Goal: Information Seeking & Learning: Learn about a topic

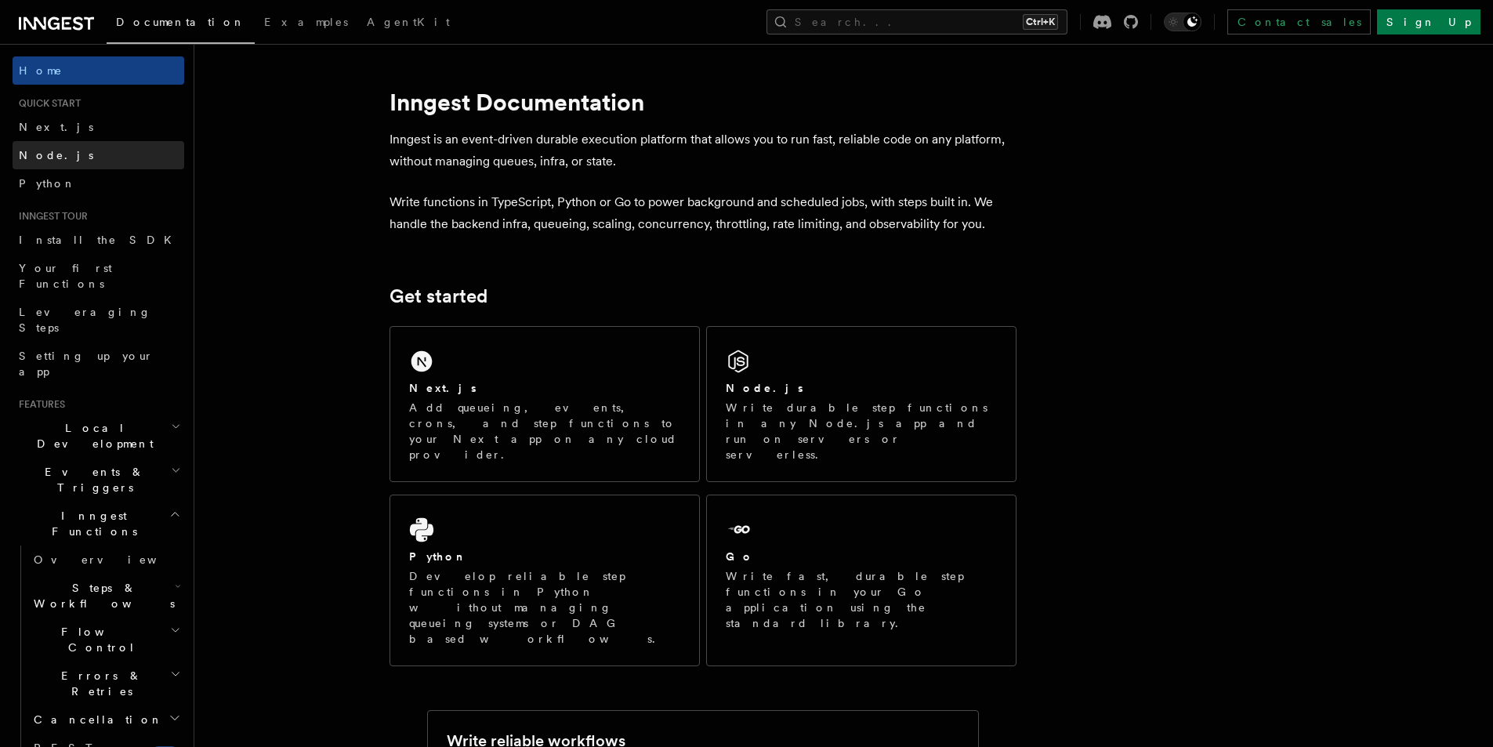
click at [59, 164] on link "Node.js" at bounding box center [99, 155] width 172 height 28
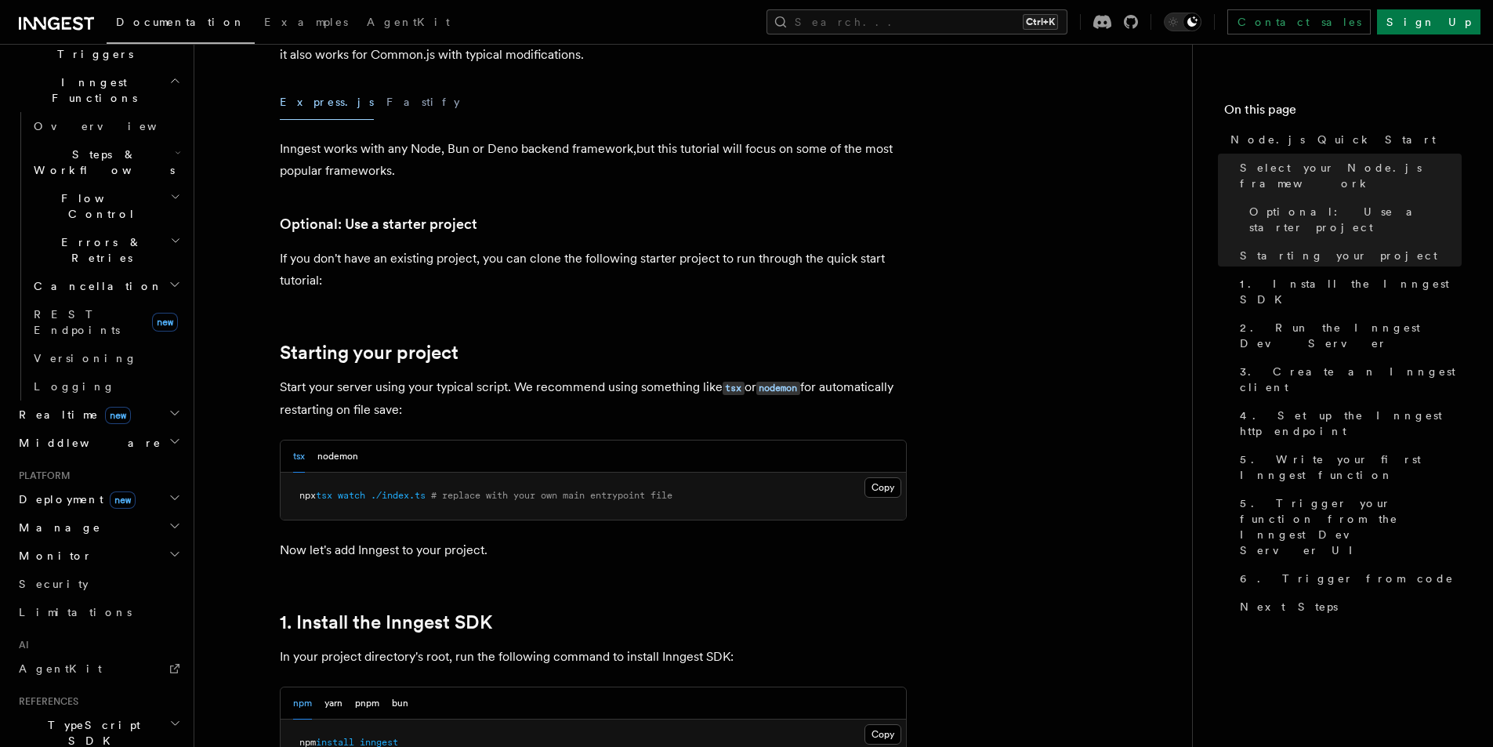
scroll to position [470, 0]
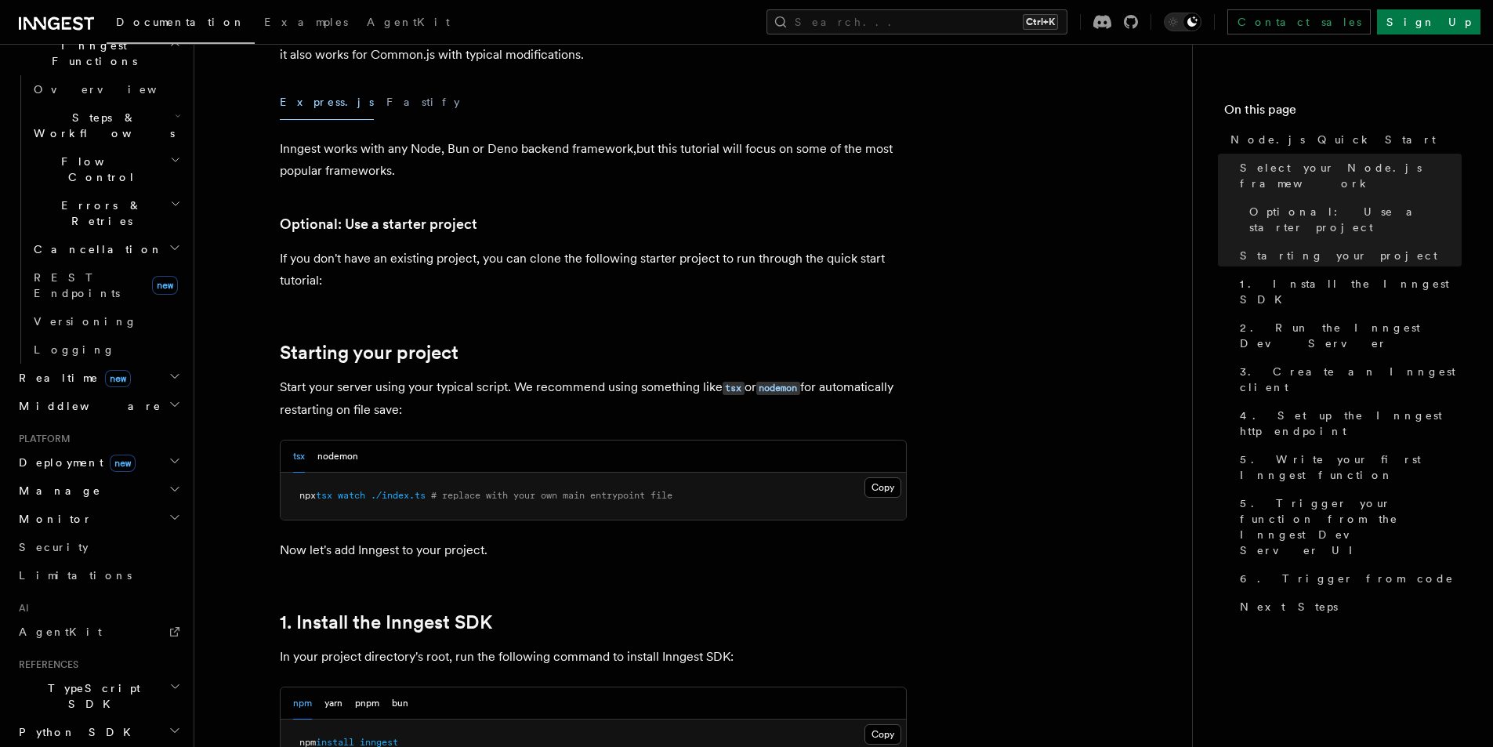
click at [42, 454] on span "Deployment new" at bounding box center [74, 462] width 123 height 16
click at [45, 454] on span "Deployment new" at bounding box center [74, 462] width 123 height 16
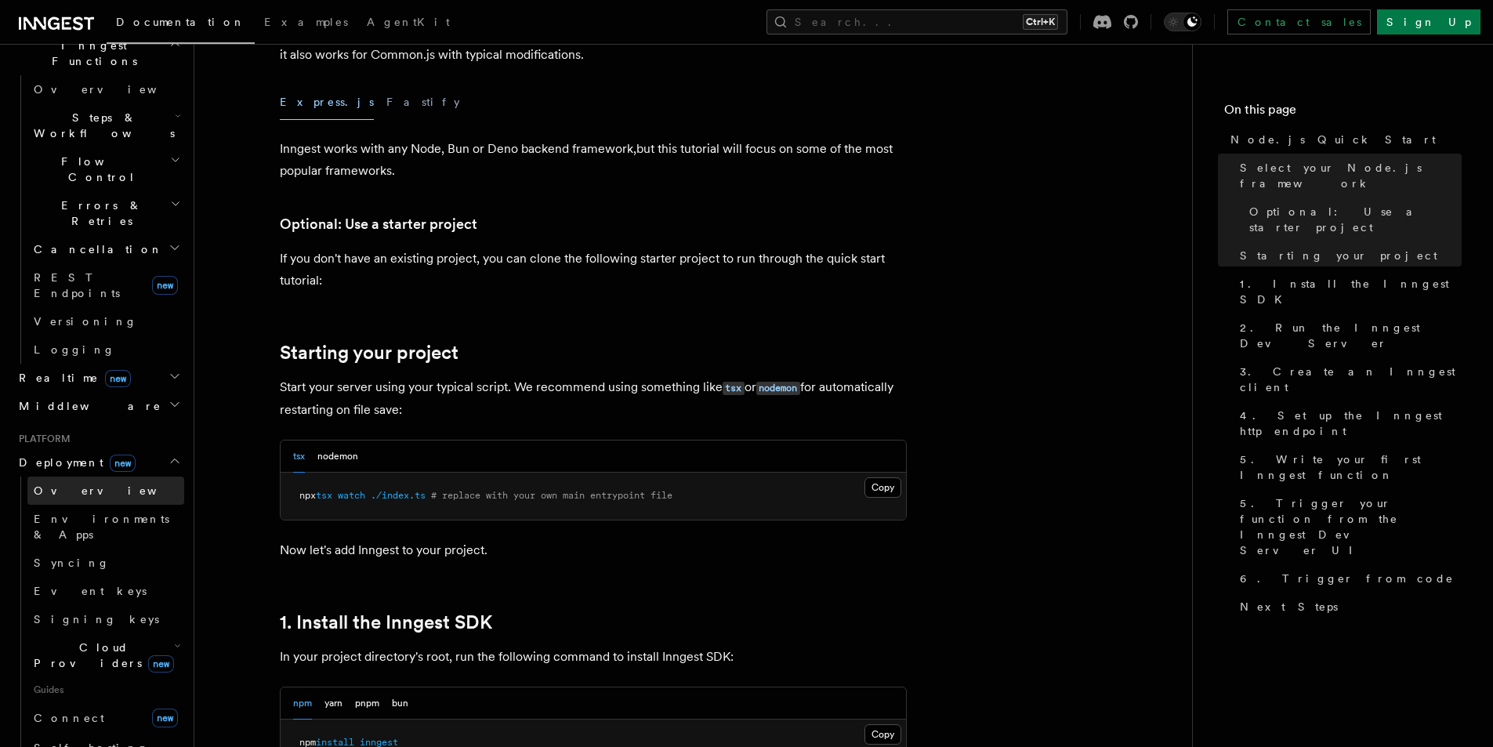
click at [58, 484] on span "Overview" at bounding box center [114, 490] width 161 height 13
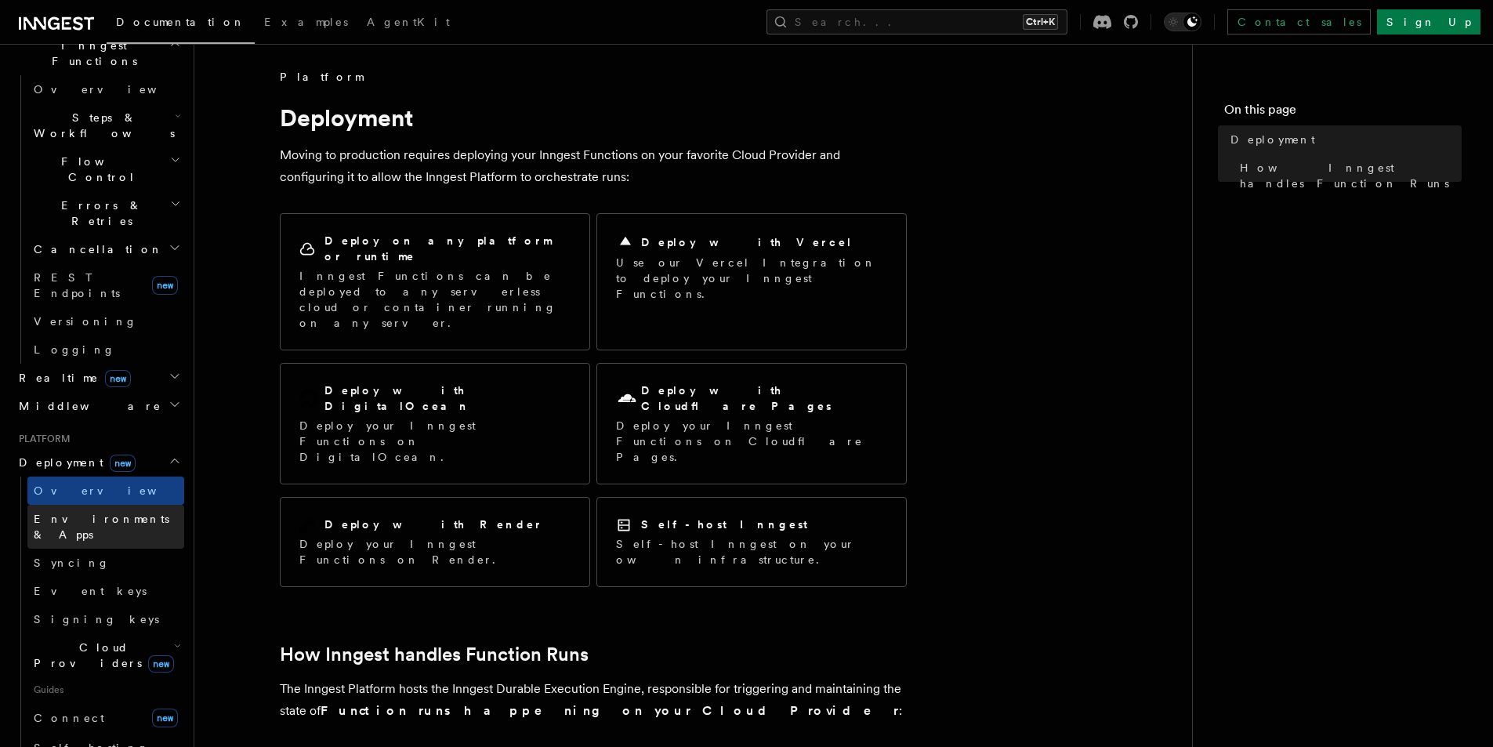
click at [56, 512] on span "Environments & Apps" at bounding box center [102, 526] width 136 height 28
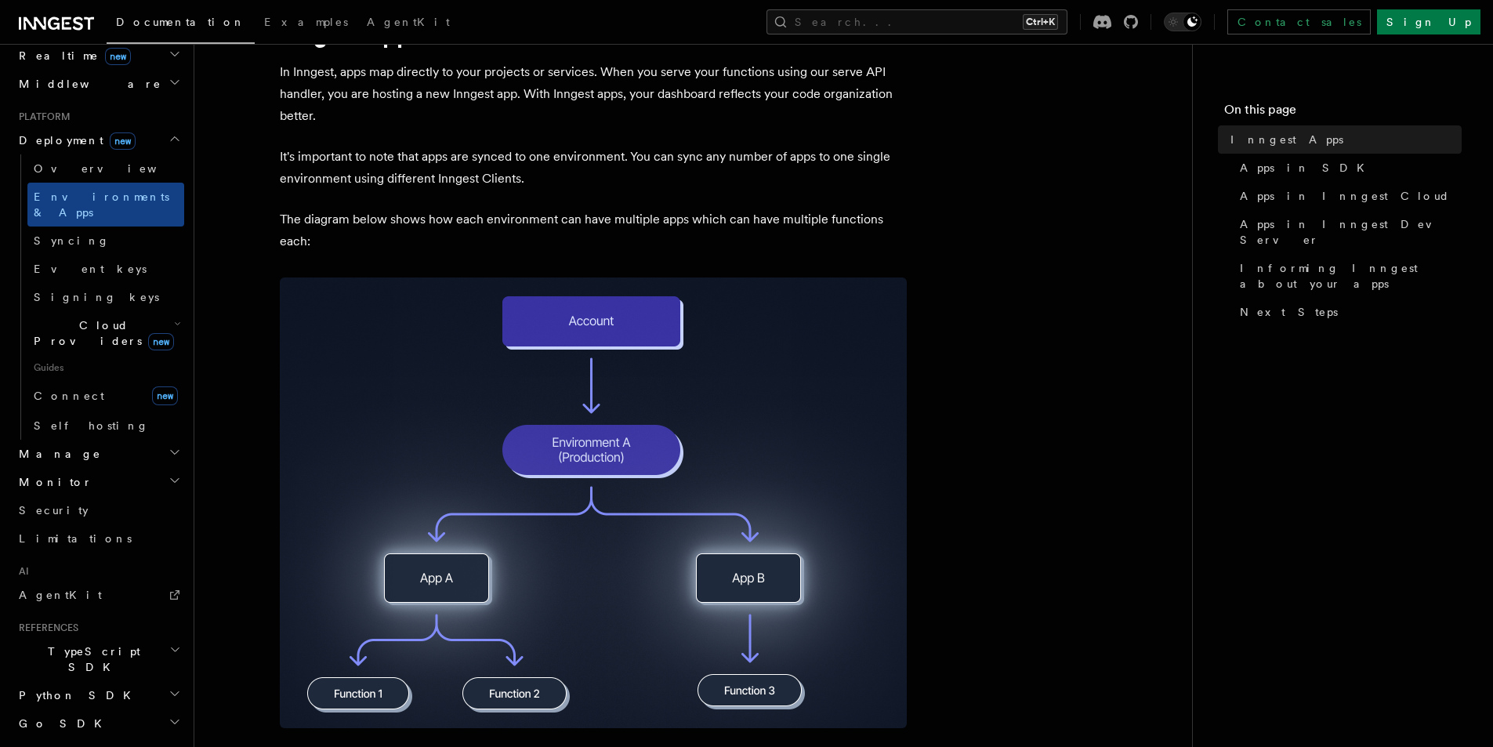
scroll to position [188, 0]
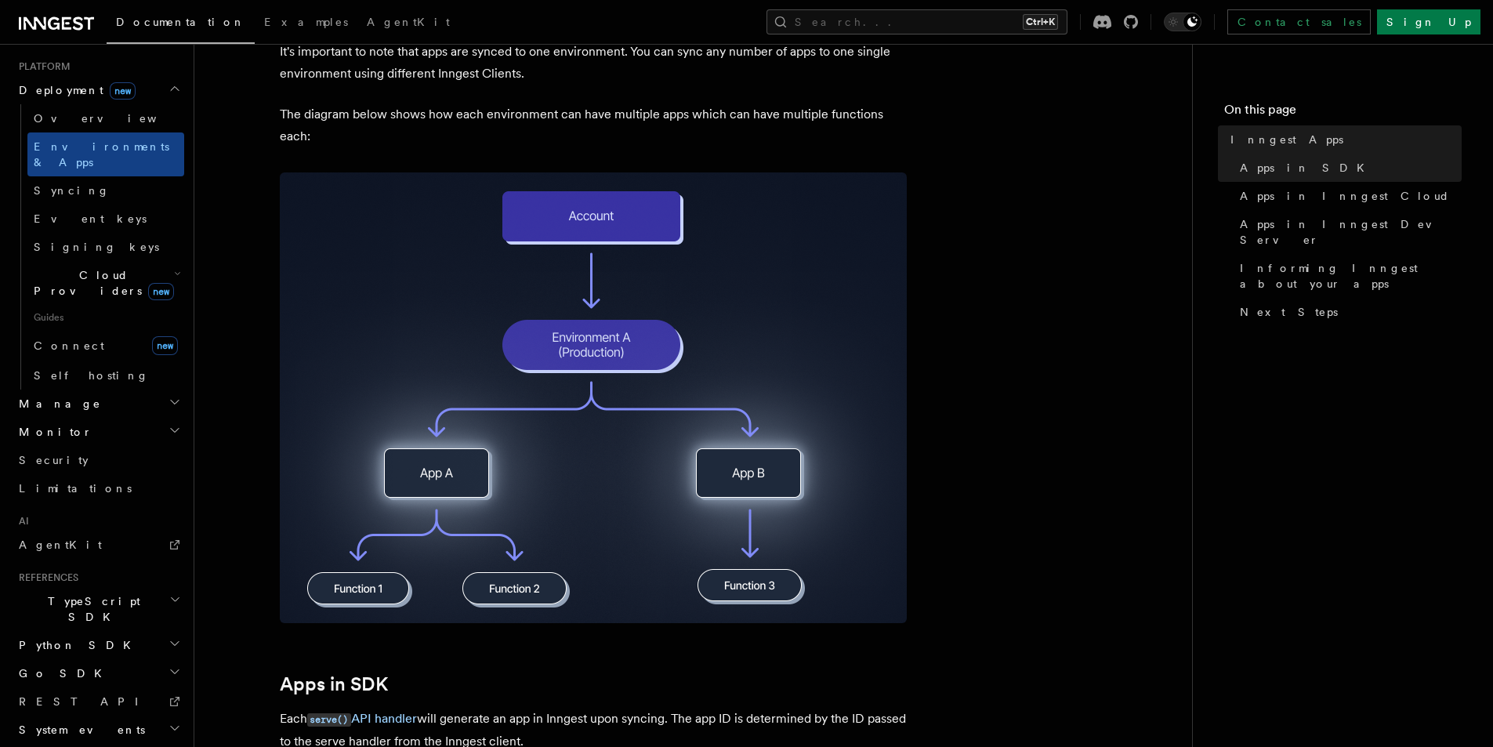
scroll to position [933, 0]
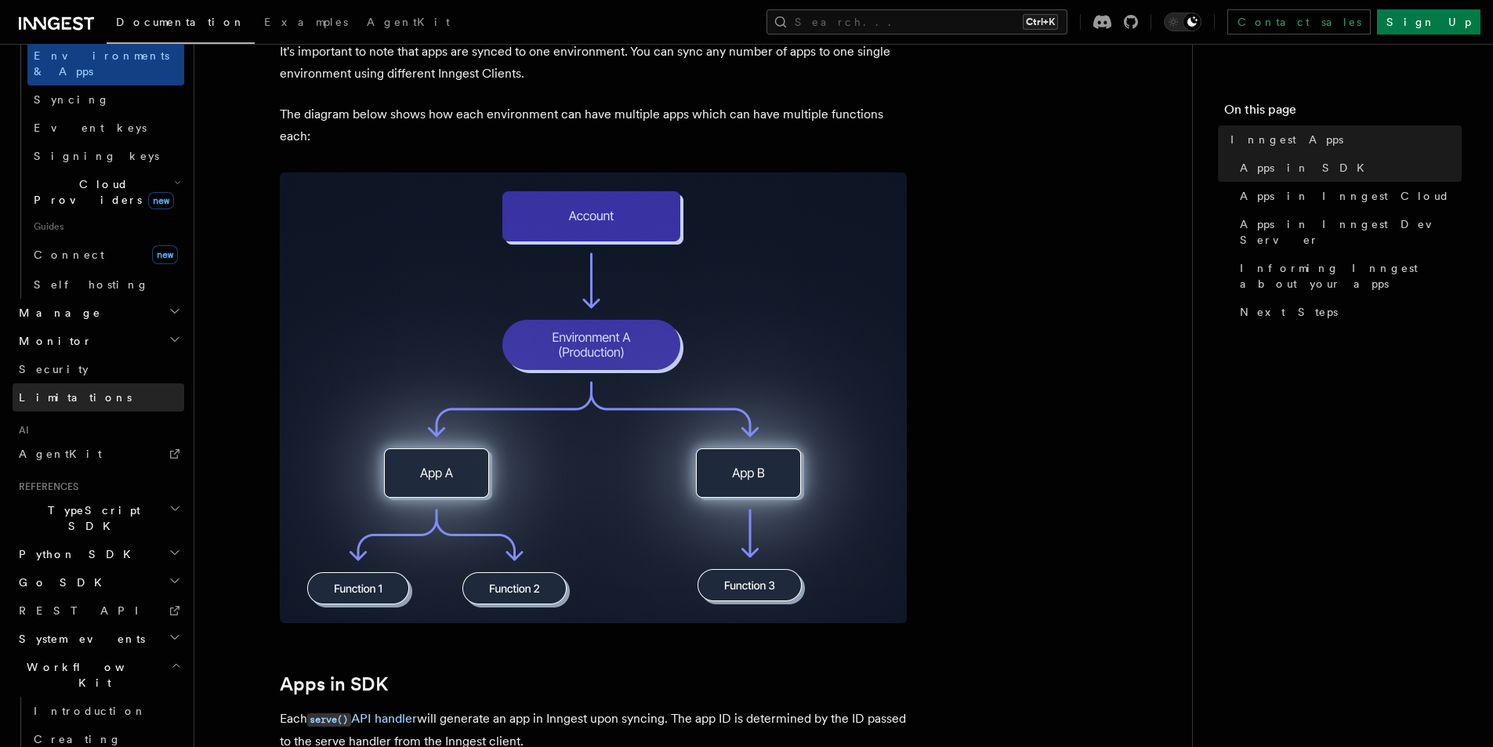
click at [59, 391] on span "Limitations" at bounding box center [75, 397] width 113 height 13
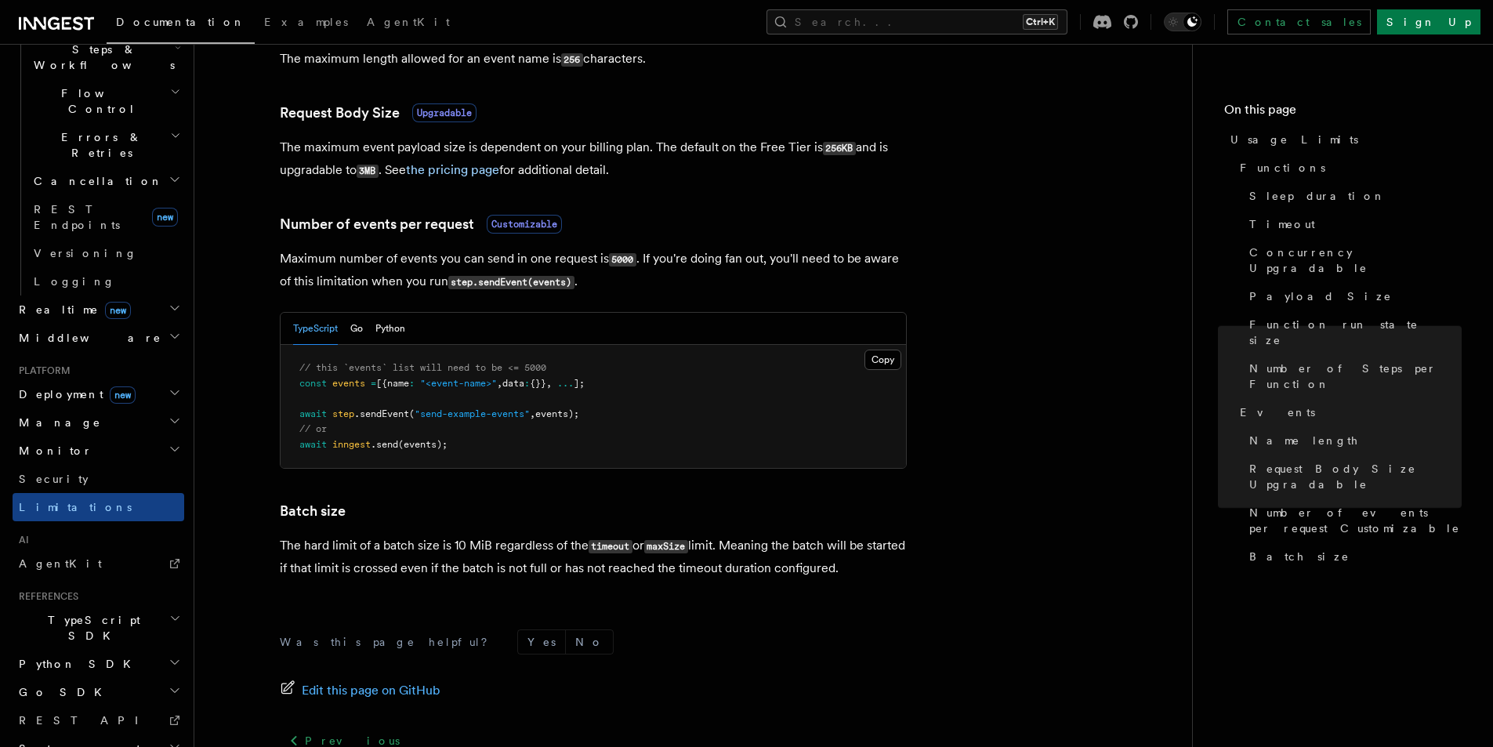
scroll to position [1471, 0]
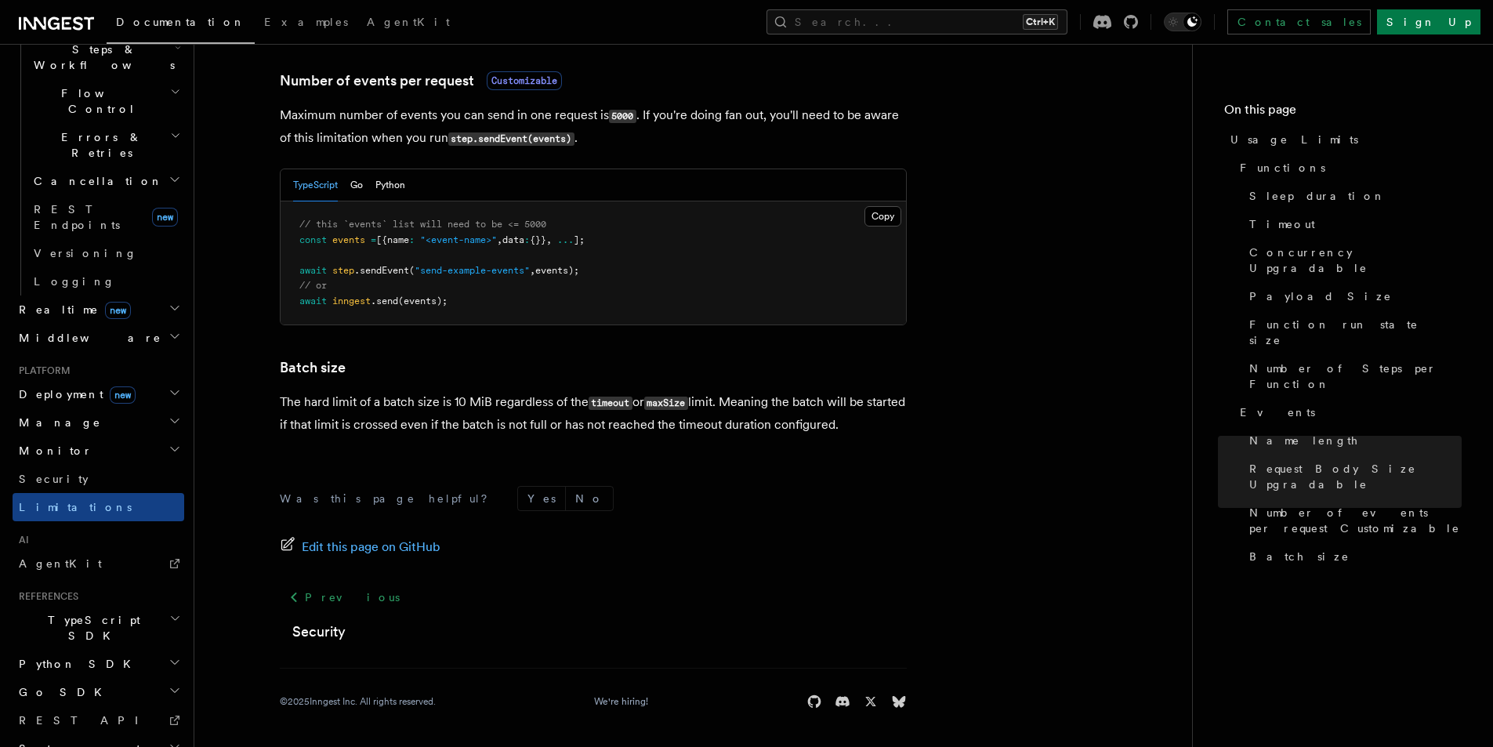
click at [129, 436] on h2 "Monitor" at bounding box center [99, 450] width 172 height 28
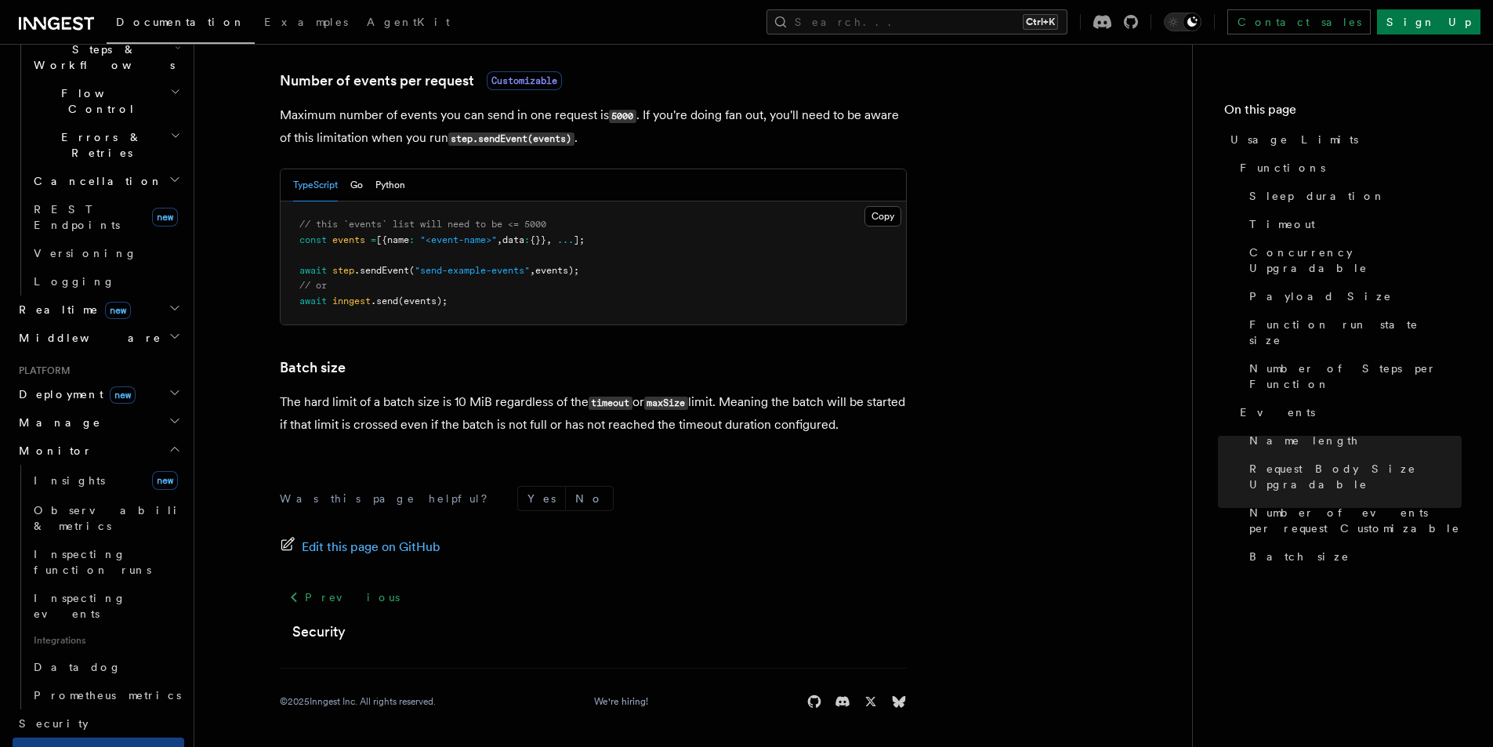
click at [129, 436] on h2 "Monitor" at bounding box center [99, 450] width 172 height 28
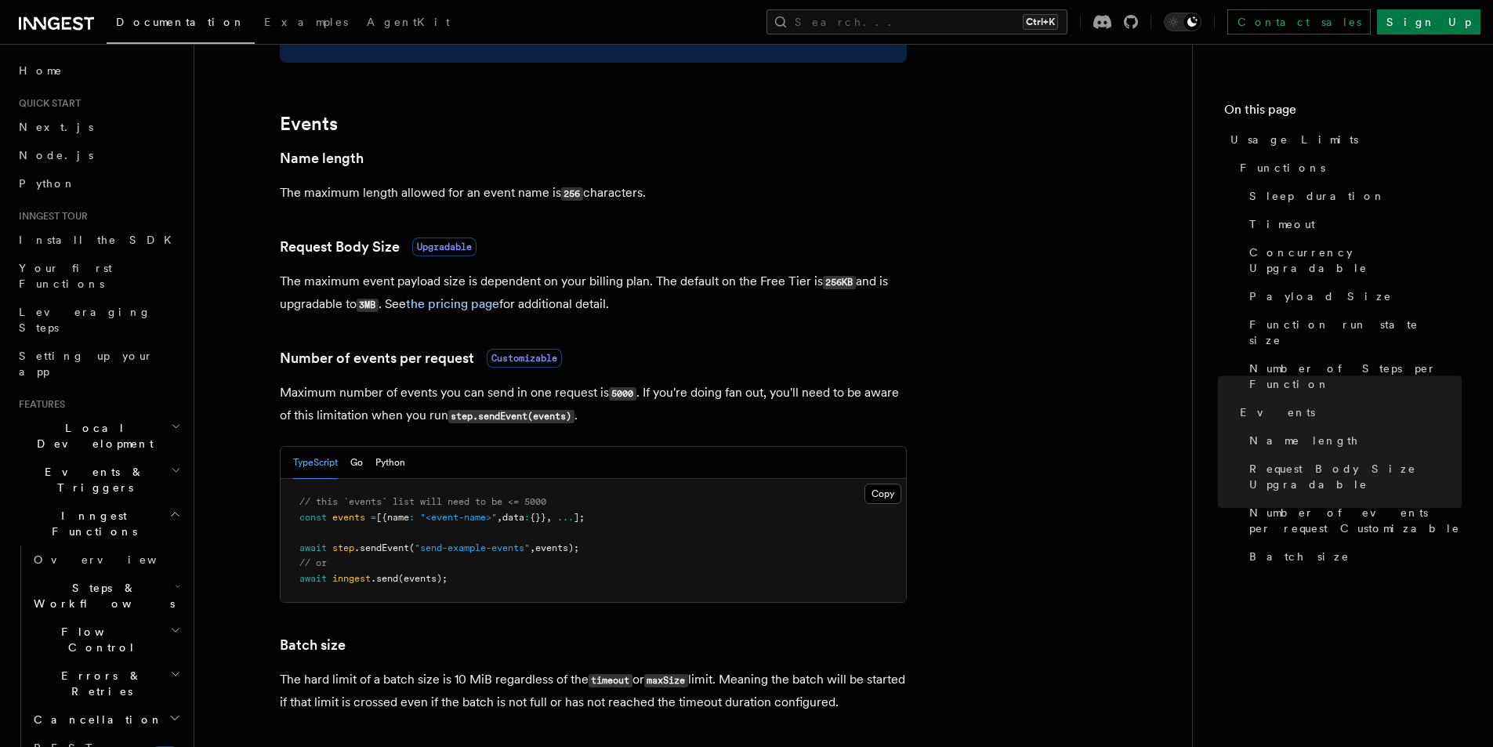
scroll to position [1189, 0]
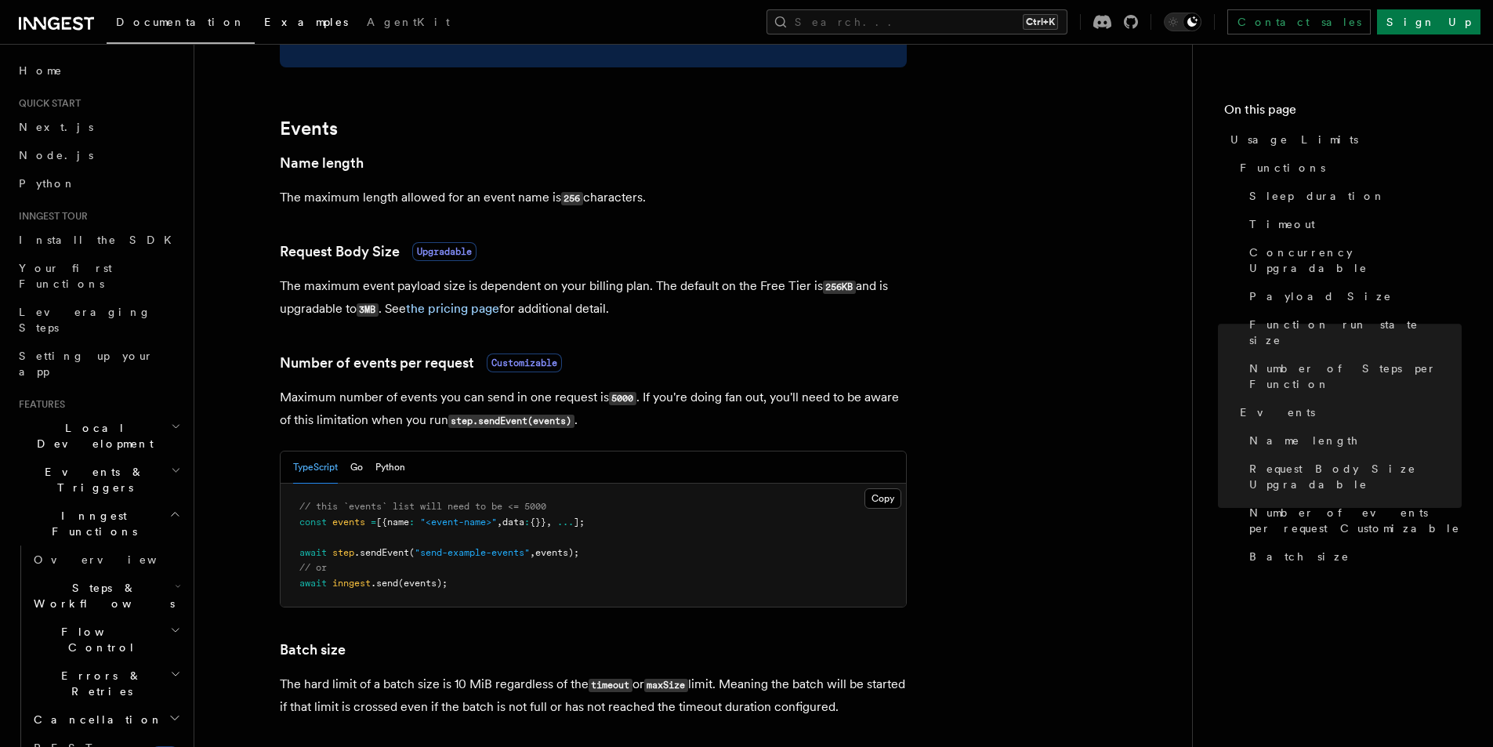
click at [255, 28] on link "Examples" at bounding box center [306, 24] width 103 height 38
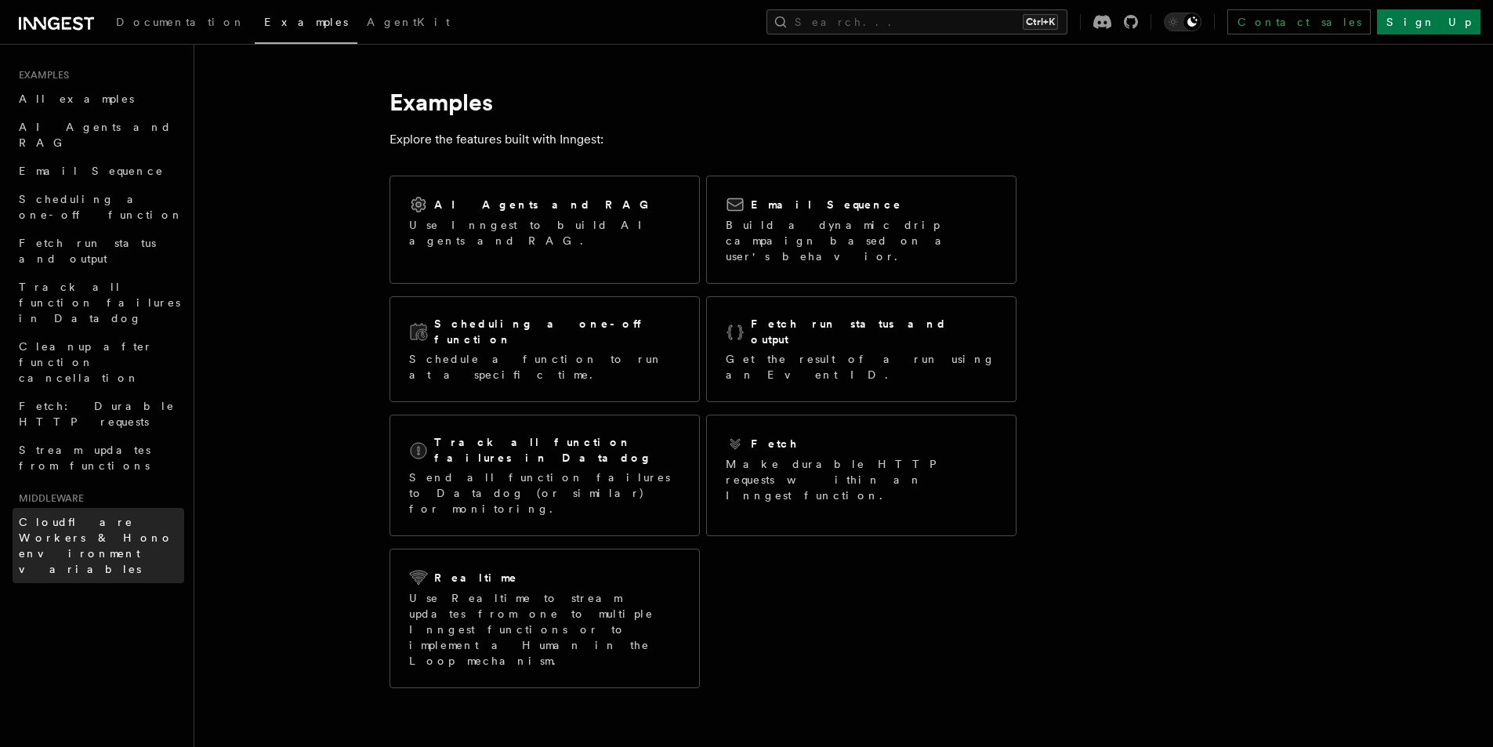
click at [126, 516] on span "Cloudflare Workers & Hono environment variables" at bounding box center [96, 546] width 154 height 60
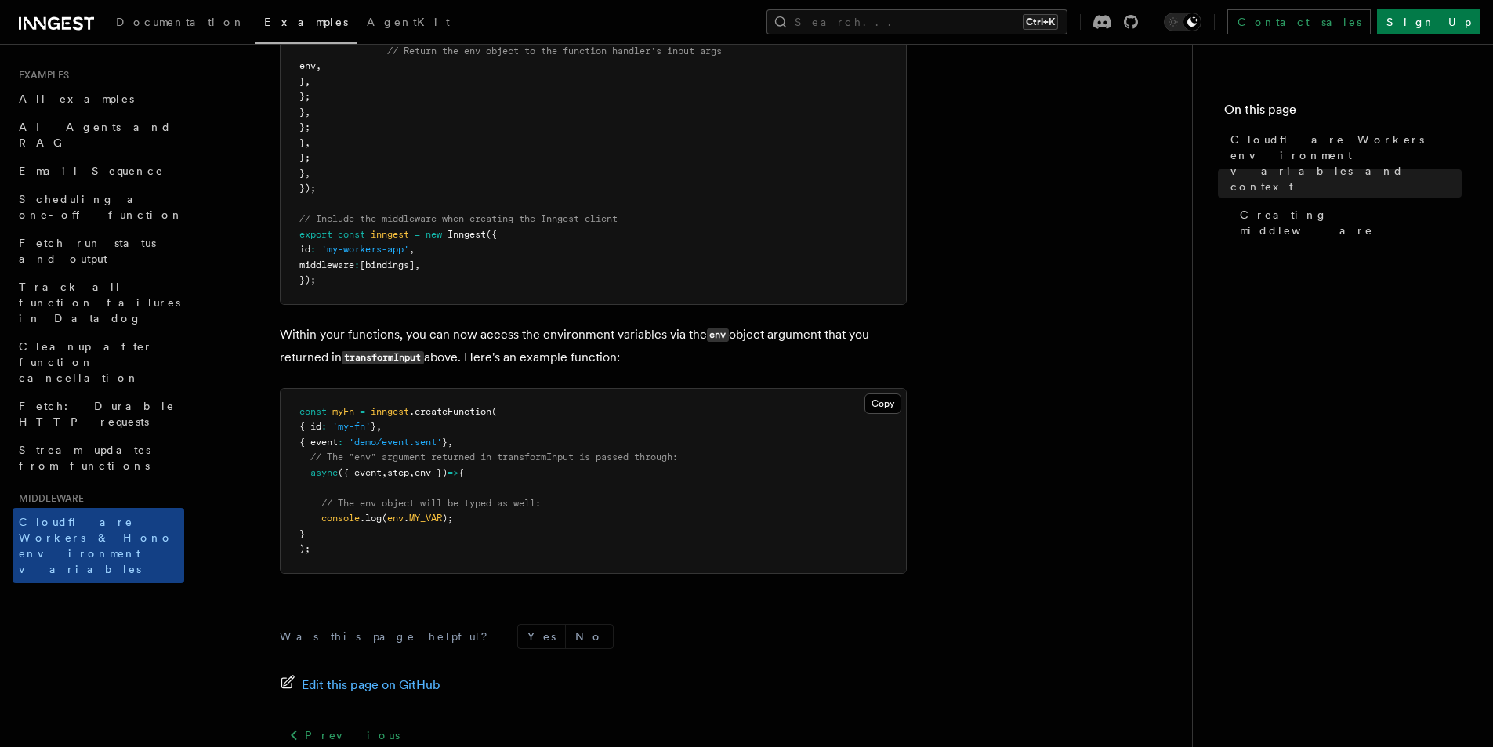
scroll to position [906, 0]
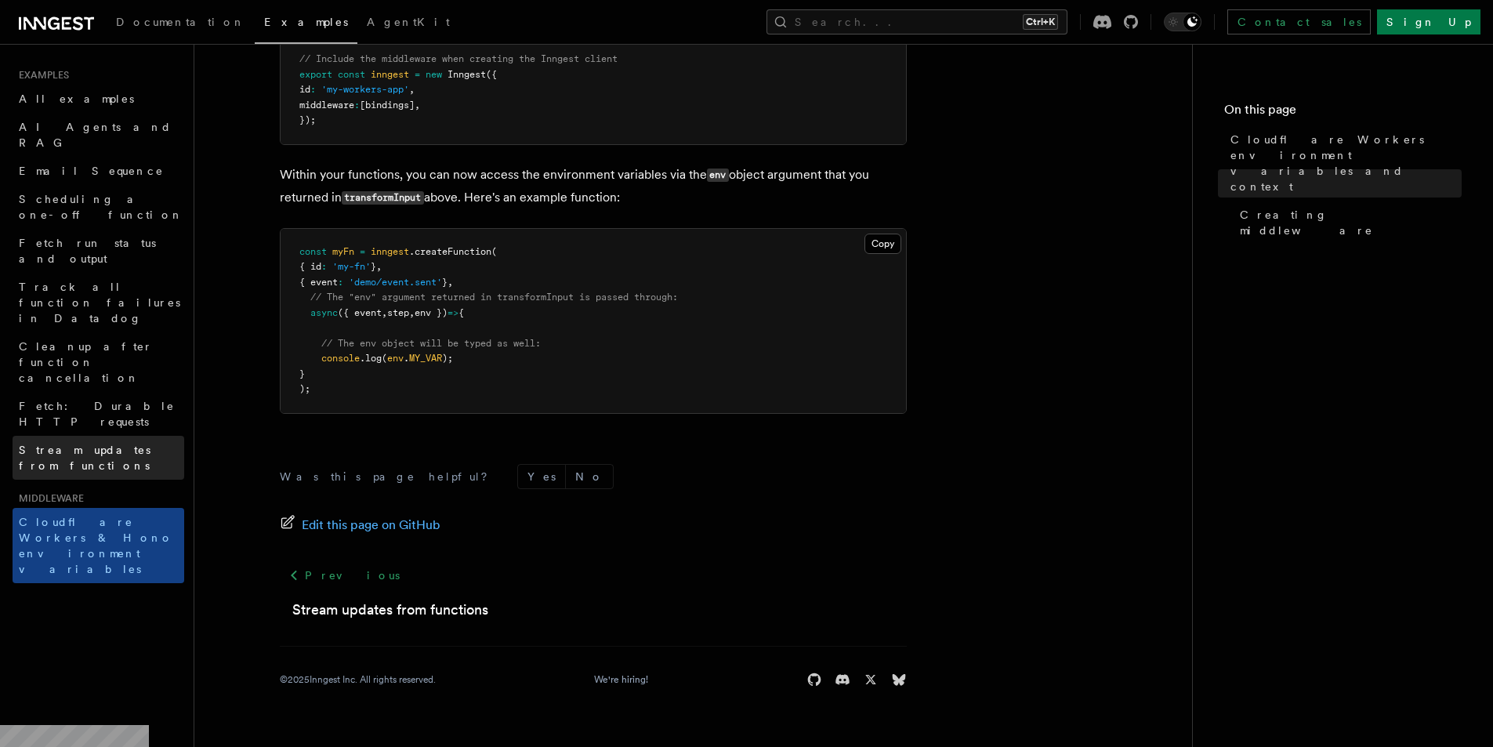
click at [125, 443] on span "Stream updates from functions" at bounding box center [85, 457] width 132 height 28
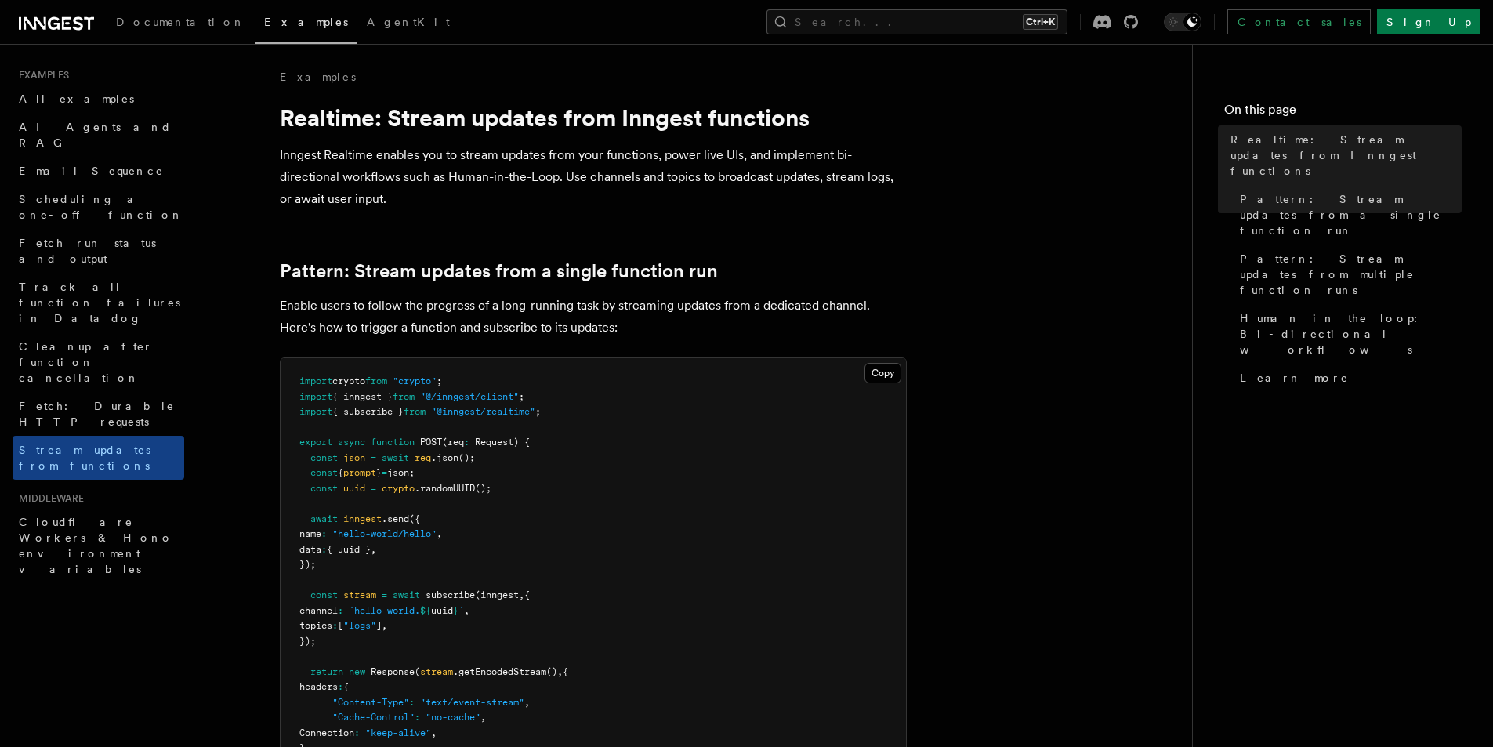
scroll to position [470, 0]
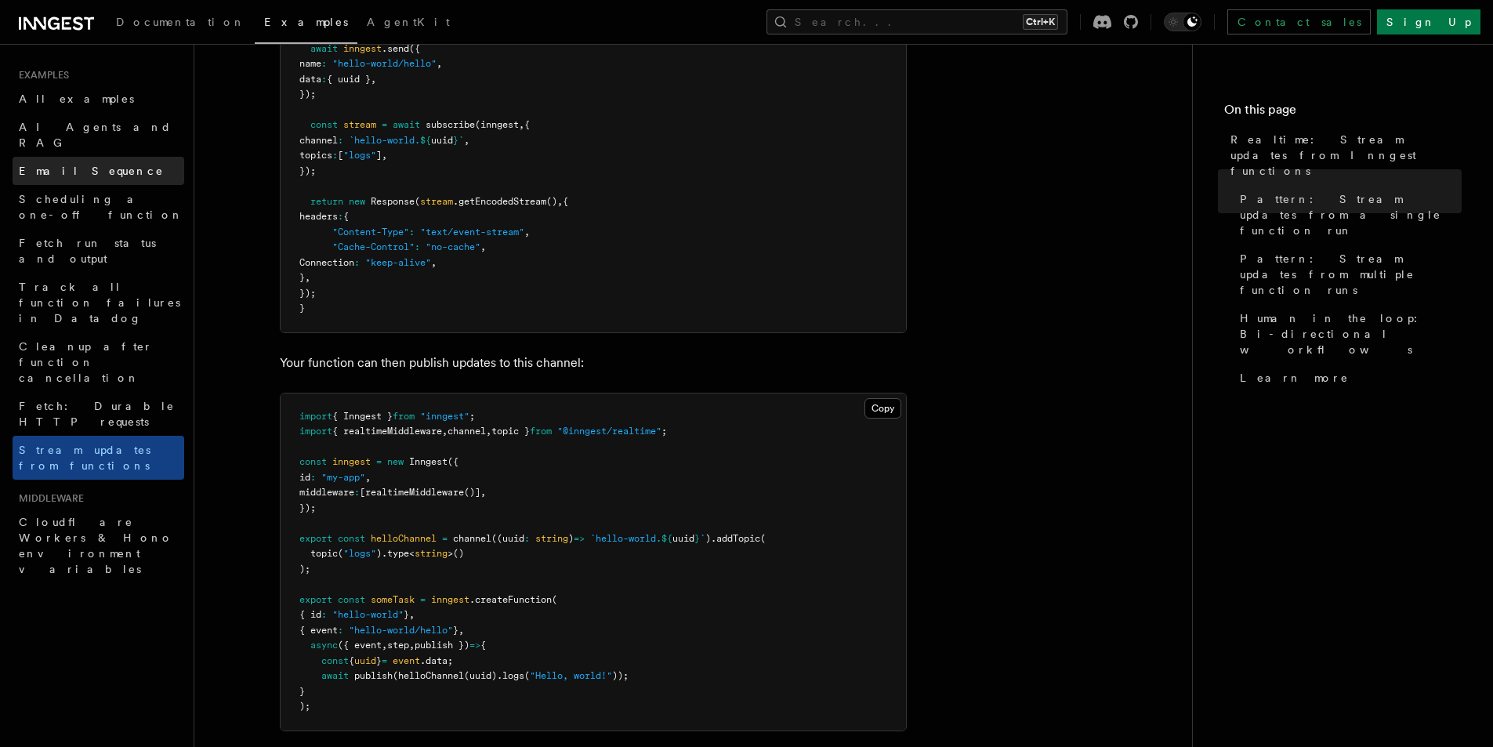
click at [111, 163] on link "Email Sequence" at bounding box center [99, 171] width 172 height 28
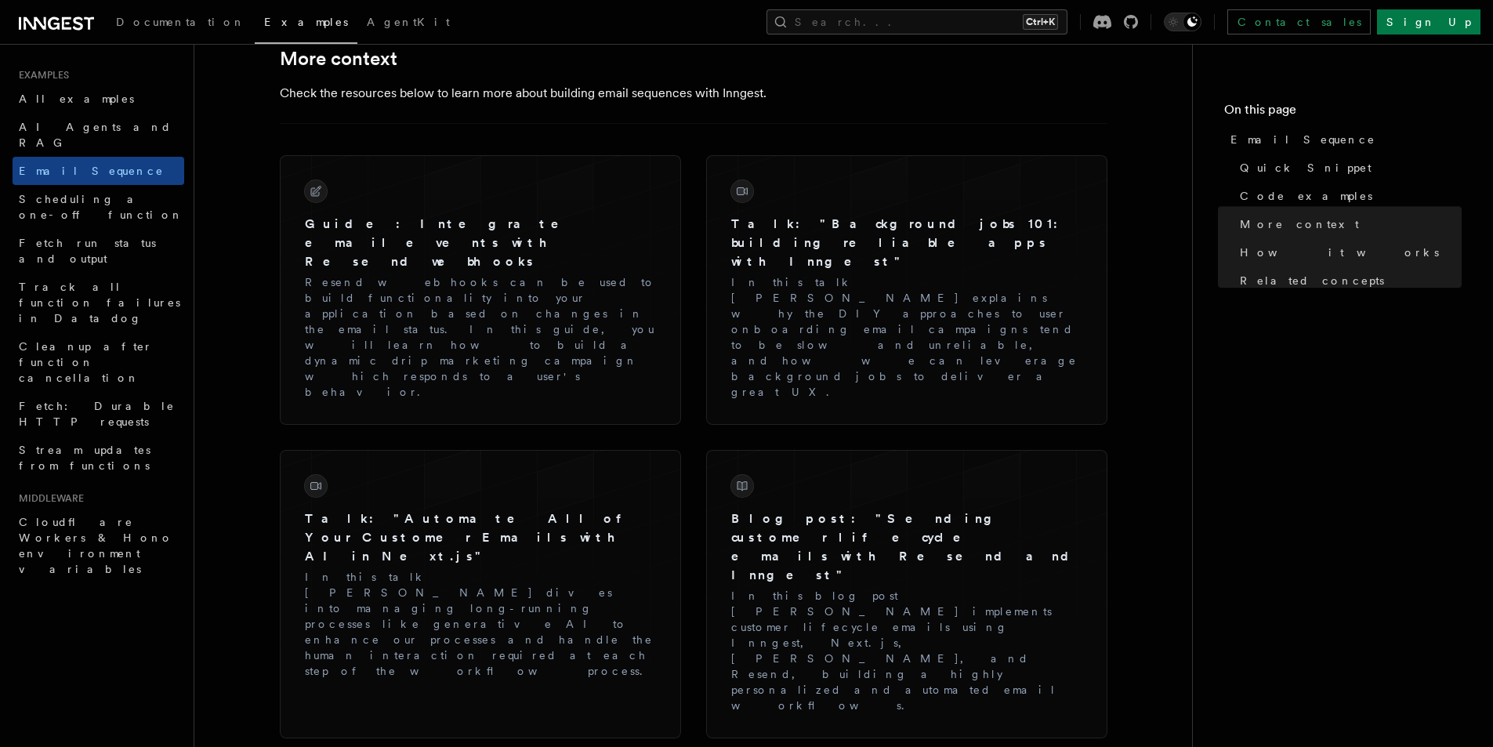
scroll to position [1786, 0]
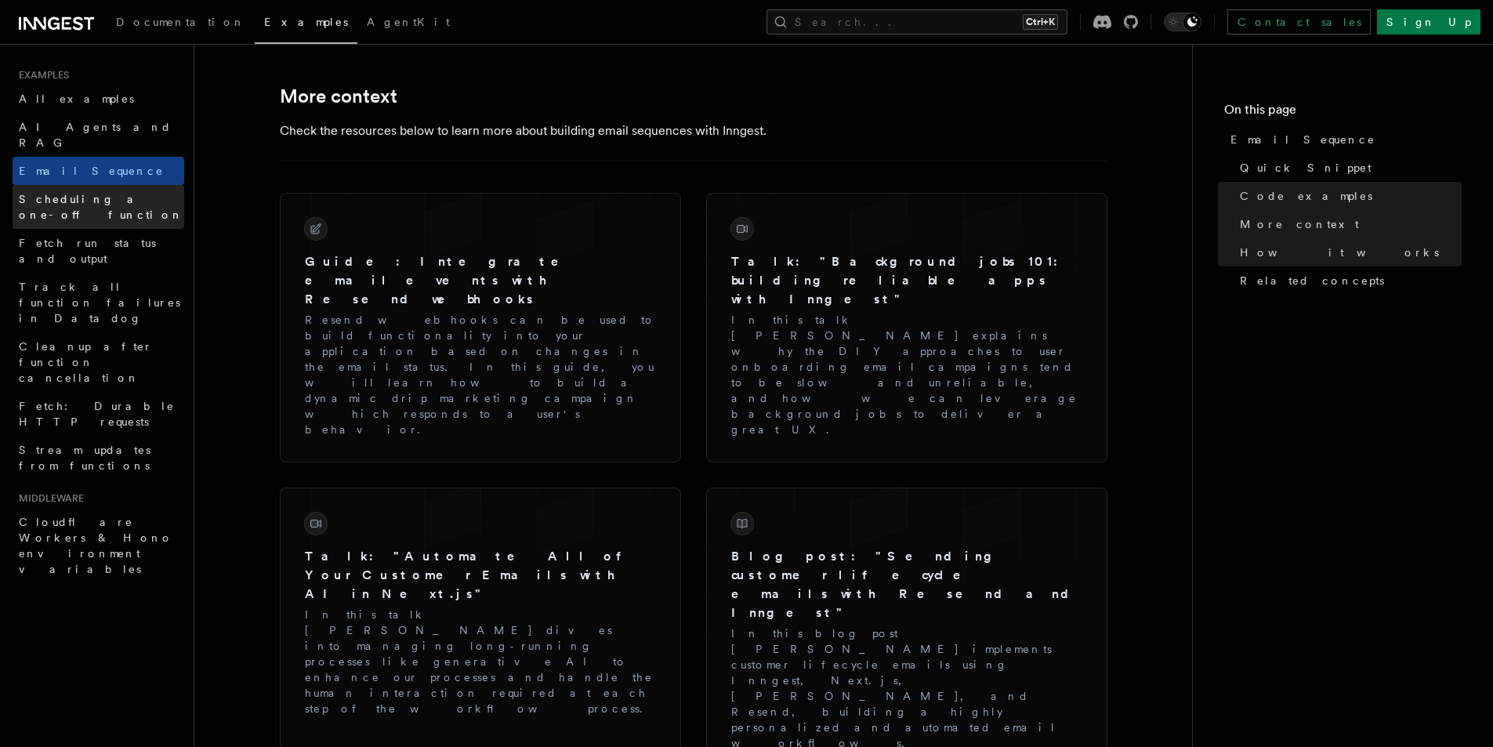
click at [107, 193] on span "Scheduling a one-off function" at bounding box center [101, 207] width 165 height 28
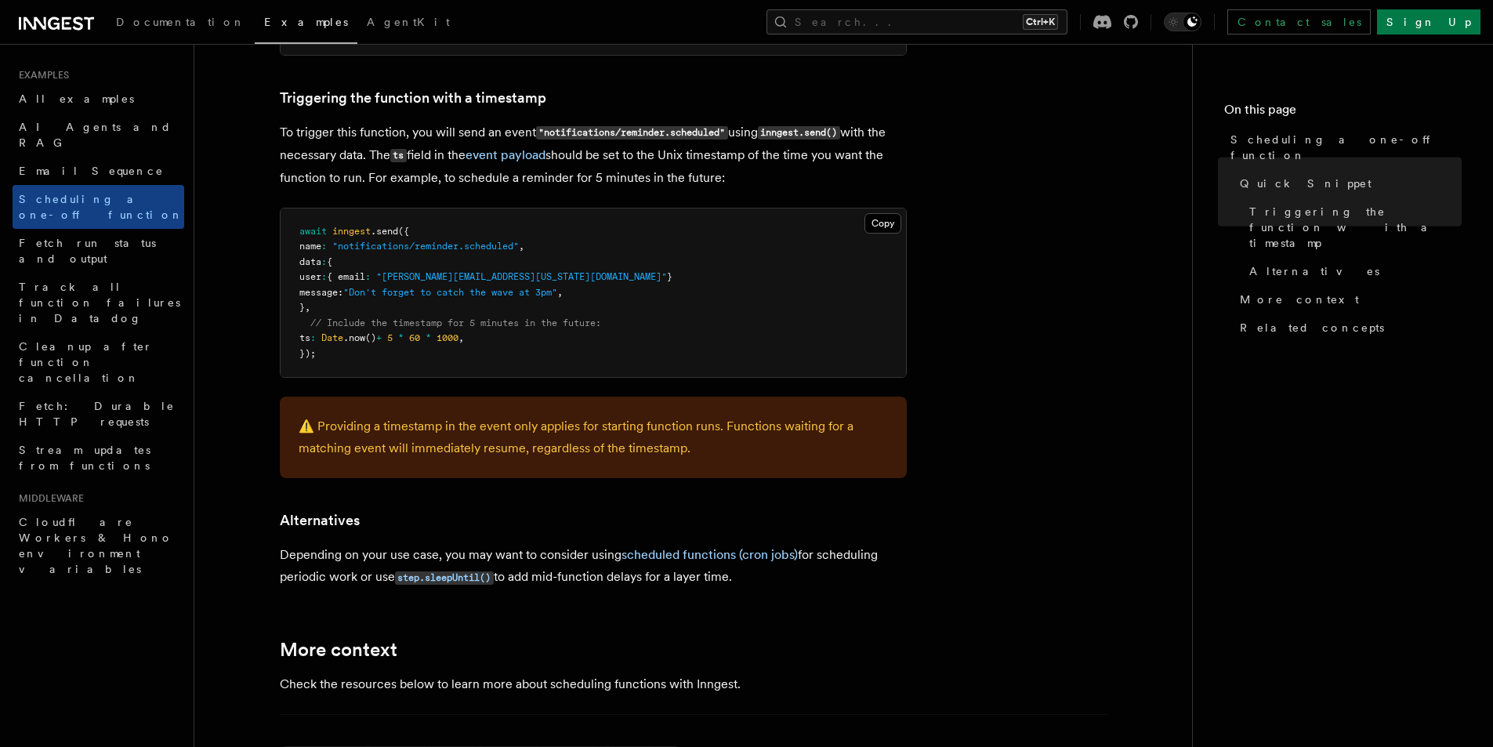
scroll to position [658, 0]
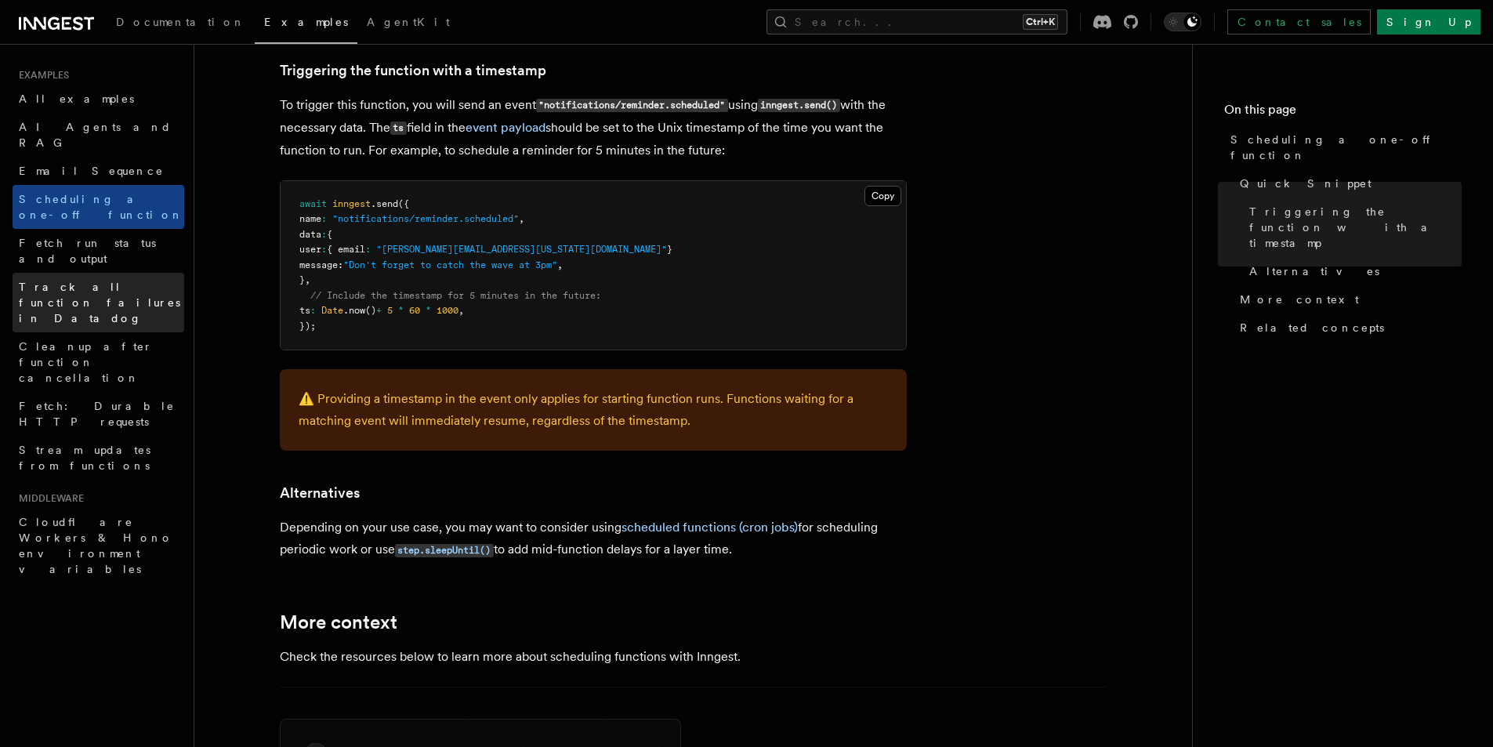
click at [97, 281] on span "Track all function failures in Datadog" at bounding box center [99, 303] width 161 height 44
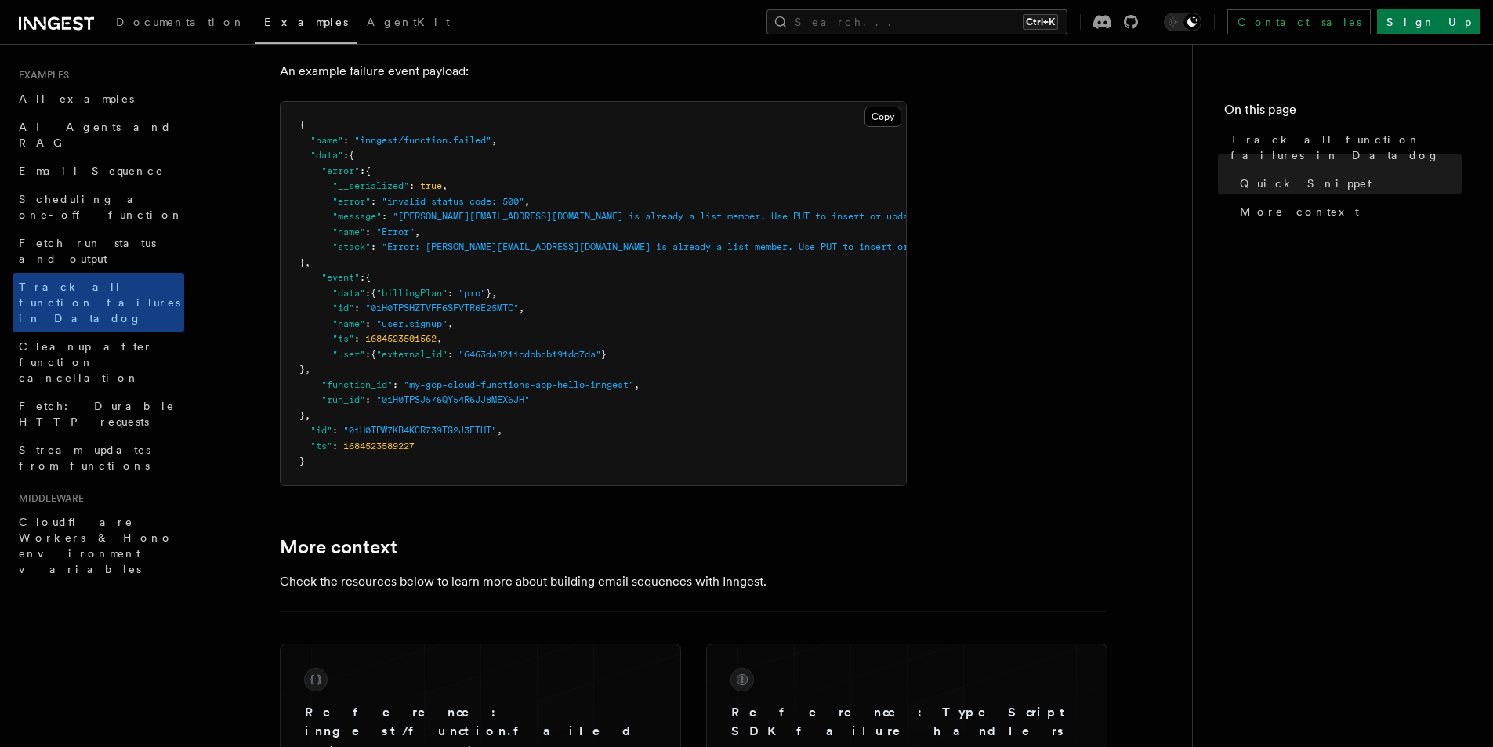
scroll to position [1222, 0]
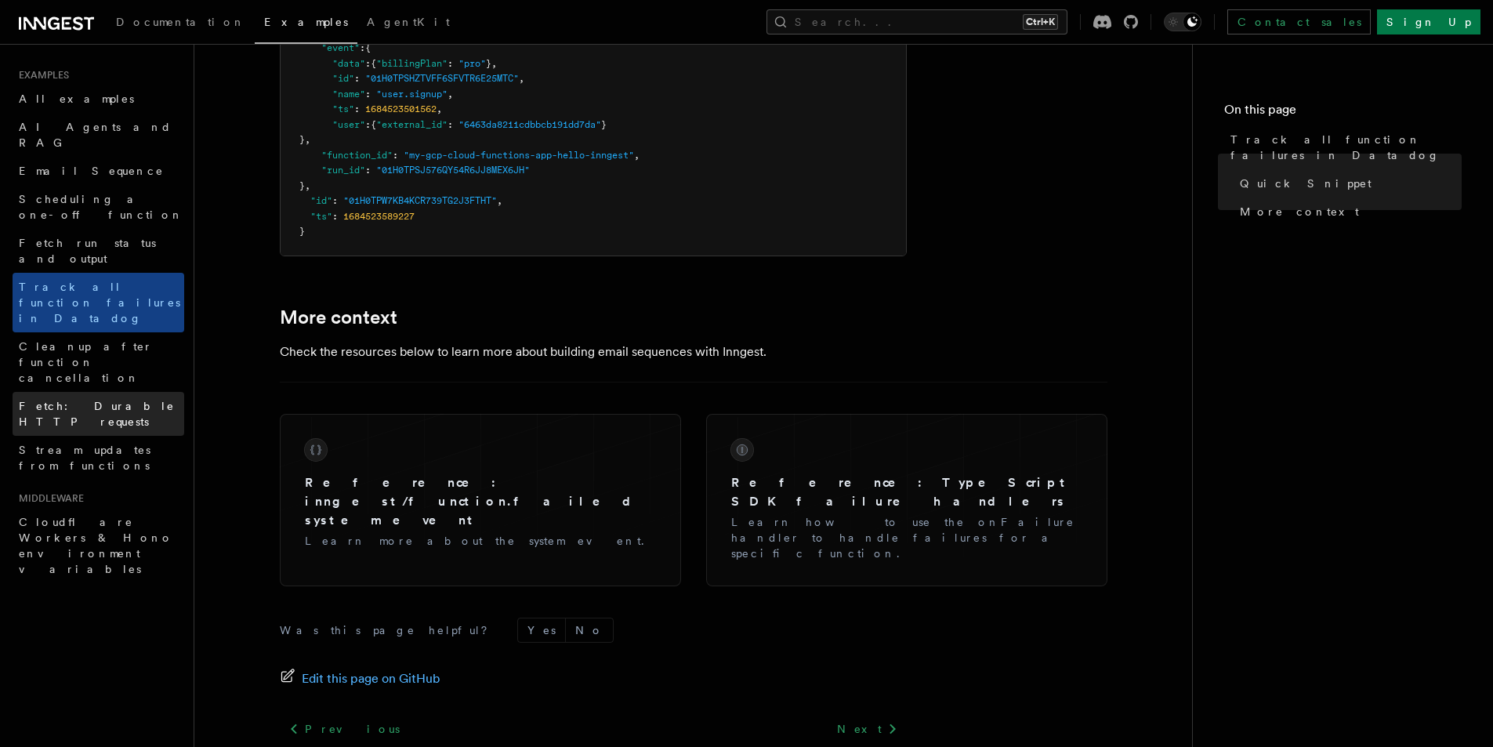
click at [125, 400] on span "Fetch: Durable HTTP requests" at bounding box center [97, 414] width 156 height 28
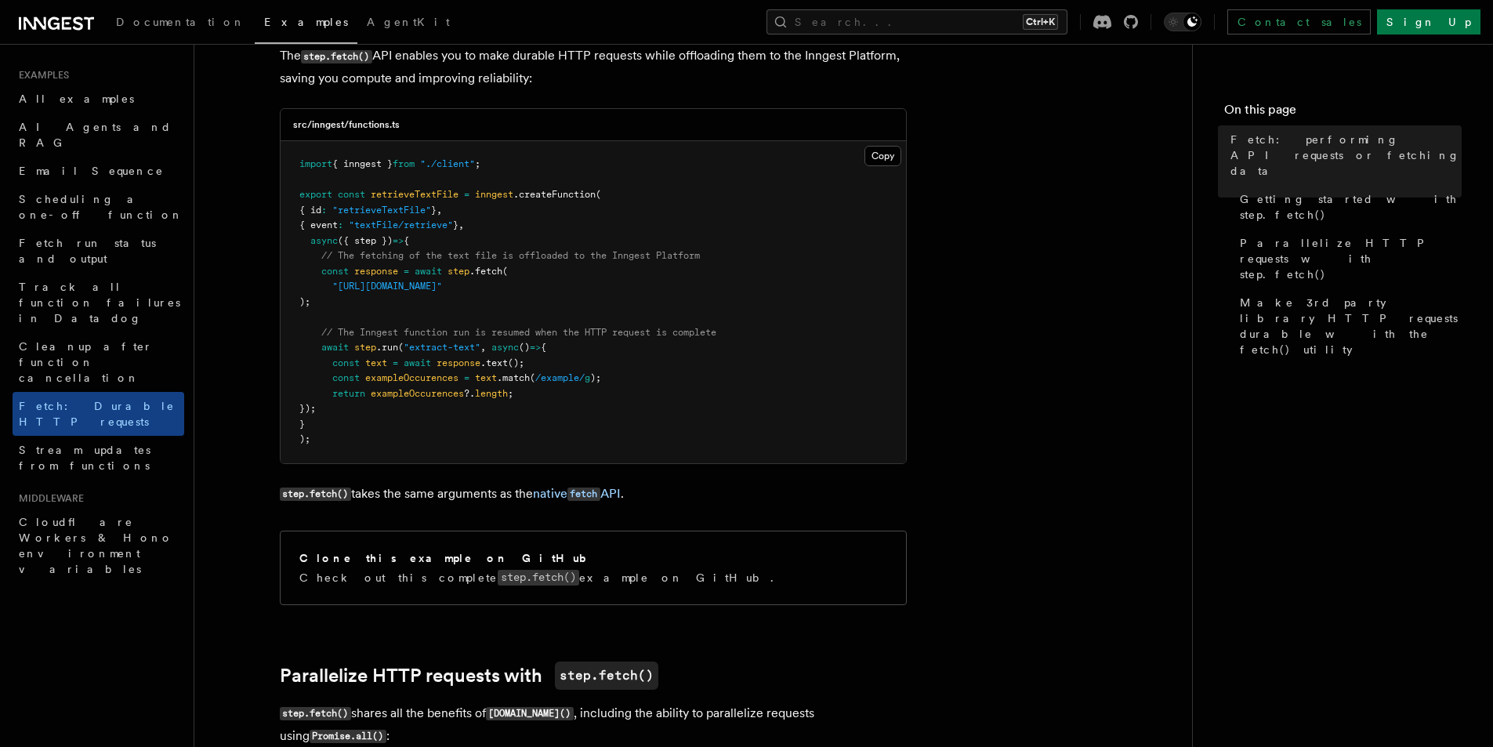
scroll to position [282, 0]
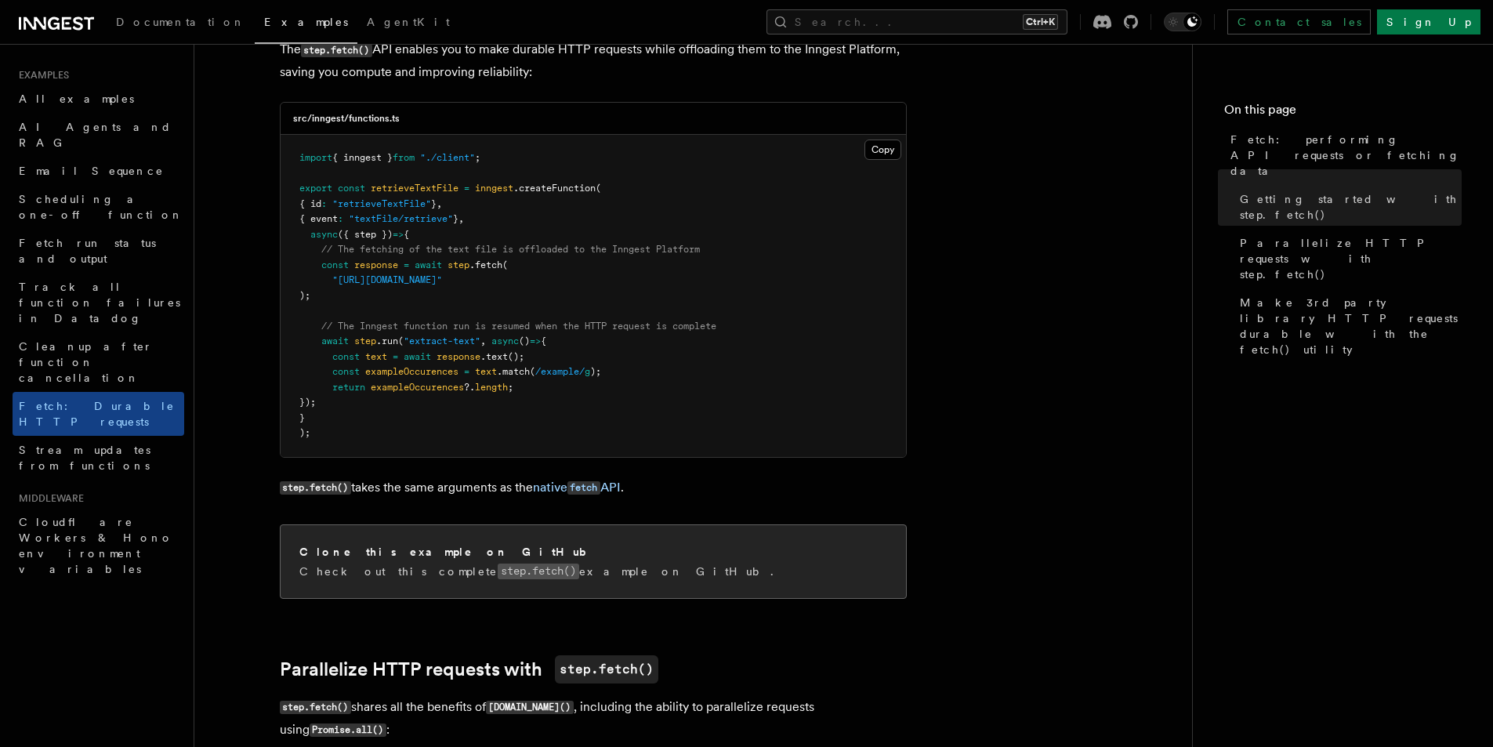
click at [454, 584] on div "Clone this example on GitHub Check out this complete step.fetch() example on Gi…" at bounding box center [593, 561] width 625 height 73
